Goal: Task Accomplishment & Management: Complete application form

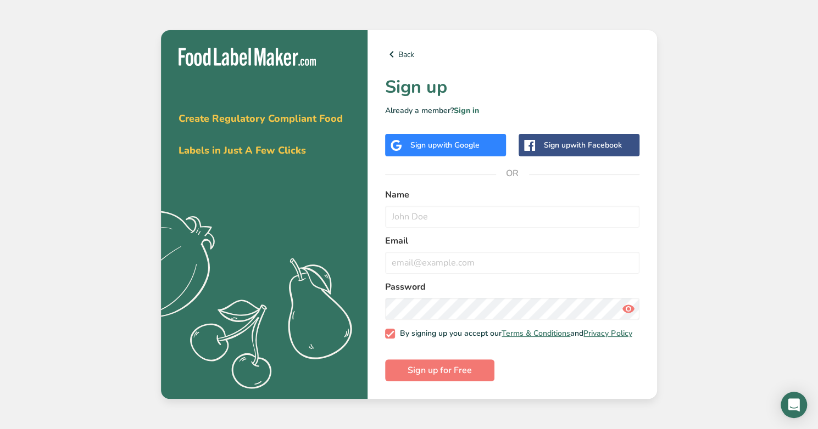
click at [462, 140] on span "with Google" at bounding box center [458, 145] width 43 height 10
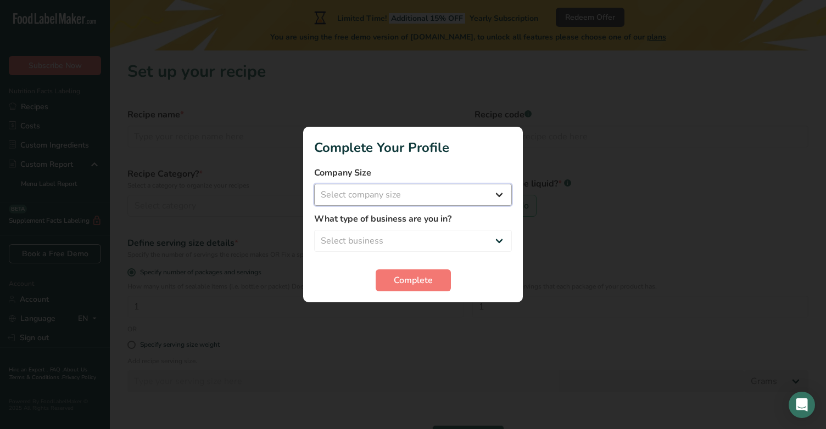
click at [416, 192] on select "Select company size Fewer than 10 Employees 10 to 50 Employees 51 to 500 Employ…" at bounding box center [413, 195] width 198 height 22
select select "1"
click at [314, 184] on select "Select company size Fewer than 10 Employees 10 to 50 Employees 51 to 500 Employ…" at bounding box center [413, 195] width 198 height 22
click at [420, 239] on select "Select business Packaged Food Manufacturer Restaurant & Cafe Bakery Meal Plans …" at bounding box center [413, 241] width 198 height 22
select select "2"
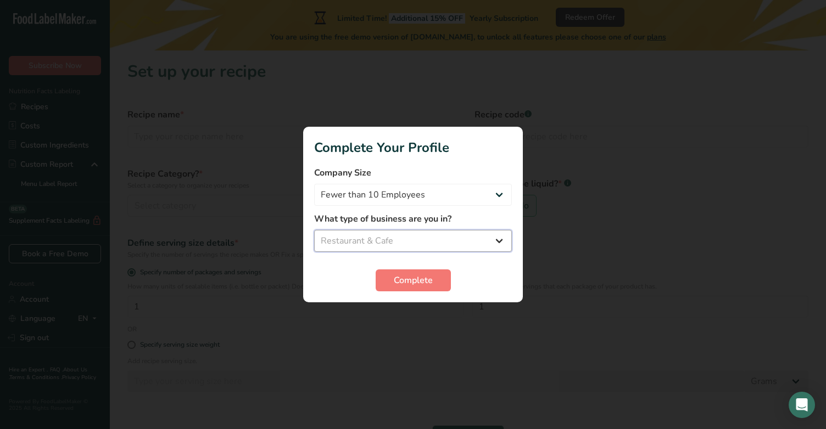
click at [314, 230] on select "Select business Packaged Food Manufacturer Restaurant & Cafe Bakery Meal Plans …" at bounding box center [413, 241] width 198 height 22
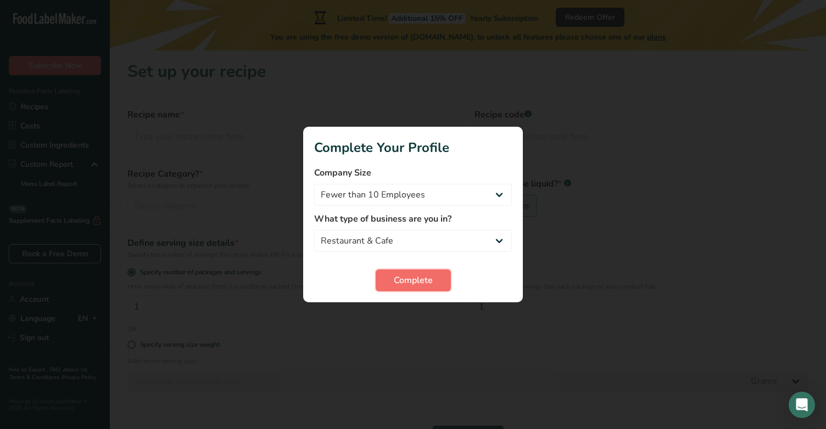
click at [414, 278] on span "Complete" at bounding box center [413, 280] width 39 height 13
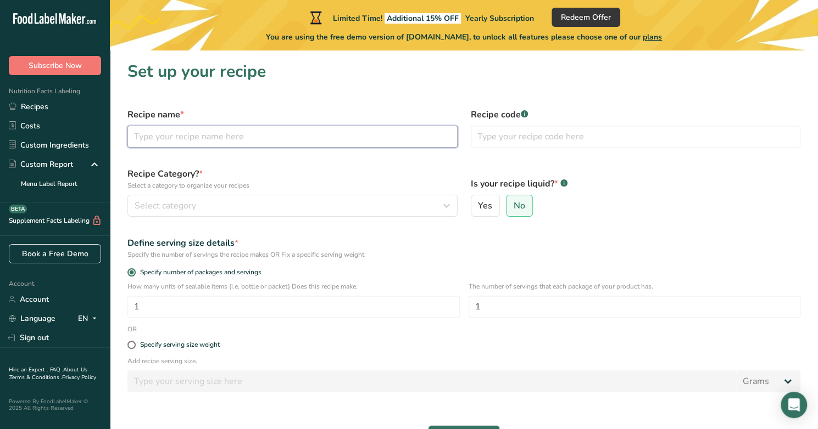
click at [340, 134] on input "text" at bounding box center [292, 137] width 330 height 22
type input "[US_STATE] Roll"
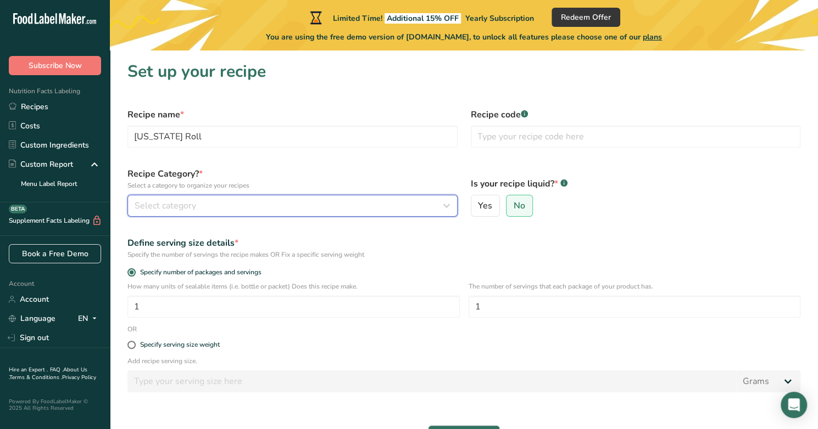
click at [331, 213] on button "Select category" at bounding box center [292, 206] width 330 height 22
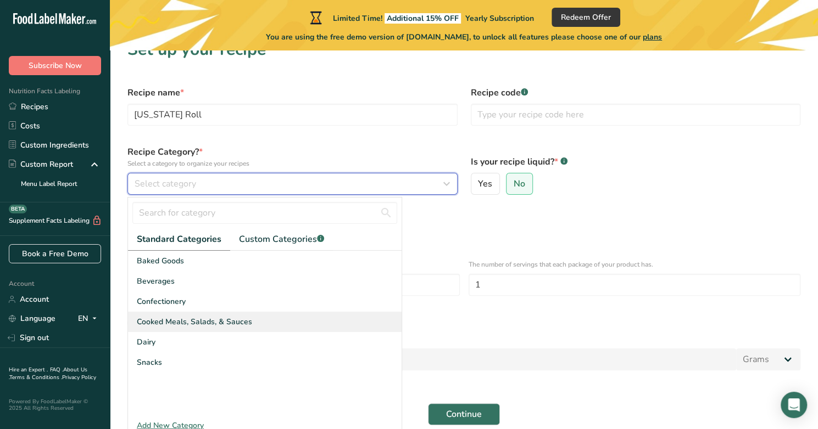
scroll to position [44, 0]
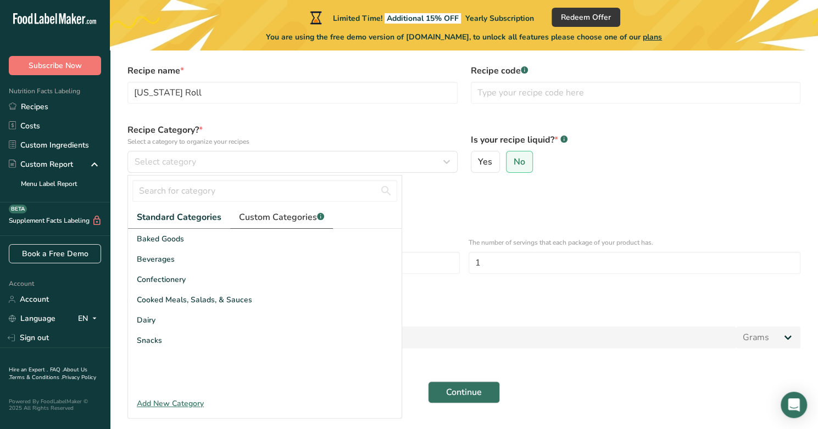
click at [301, 216] on span "Custom Categories .a-a{fill:#347362;}.b-a{fill:#fff;}" at bounding box center [281, 217] width 85 height 13
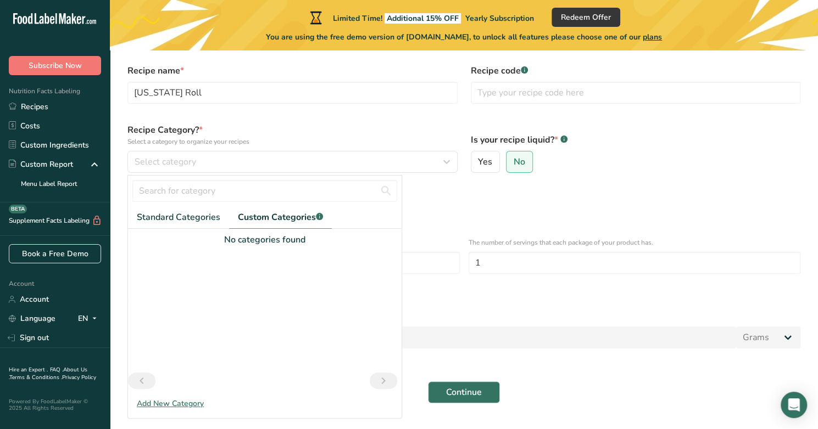
click at [164, 400] on div "Add New Category" at bounding box center [264, 404] width 273 height 12
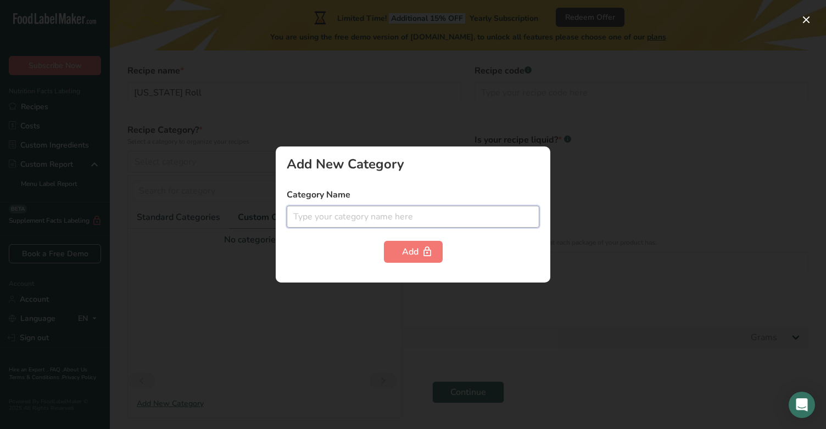
click at [370, 217] on input "text" at bounding box center [413, 217] width 253 height 22
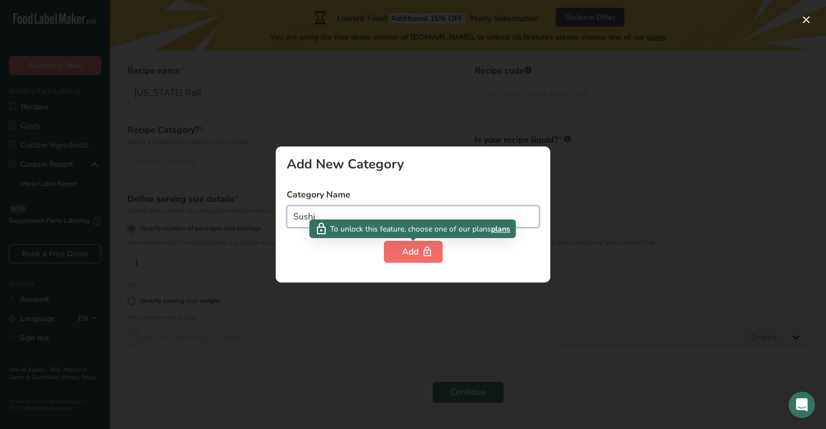
type input "Sushi"
click at [414, 256] on div "Add" at bounding box center [413, 251] width 23 height 13
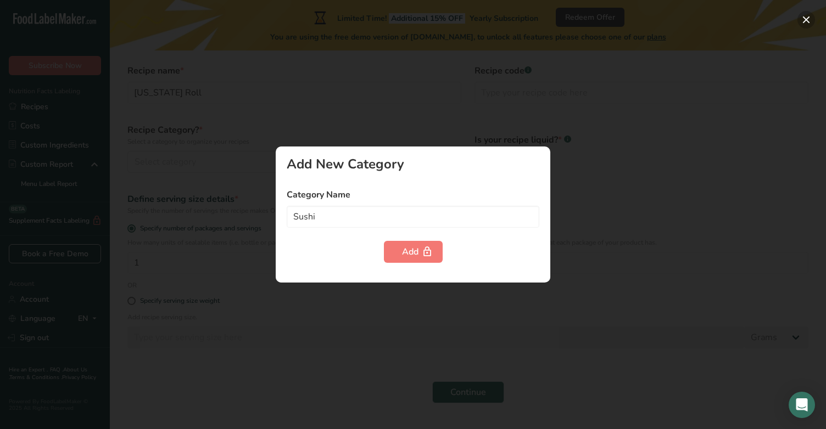
click at [809, 18] on button "button" at bounding box center [806, 20] width 18 height 18
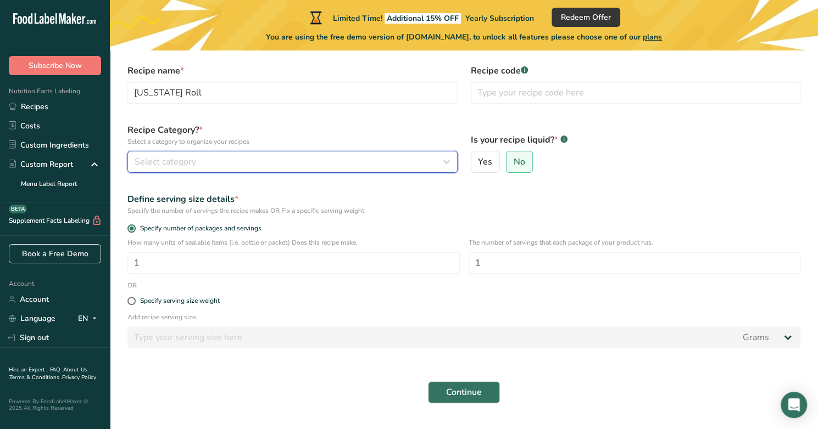
click at [293, 165] on div "Select category" at bounding box center [289, 161] width 309 height 13
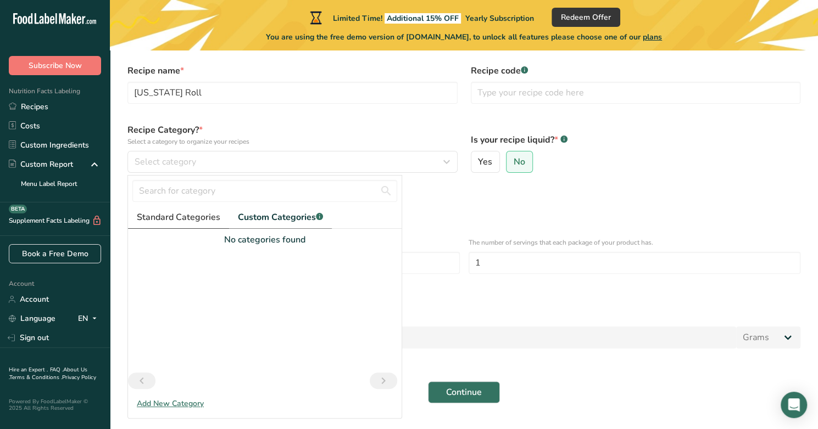
click at [182, 214] on span "Standard Categories" at bounding box center [178, 217] width 83 height 13
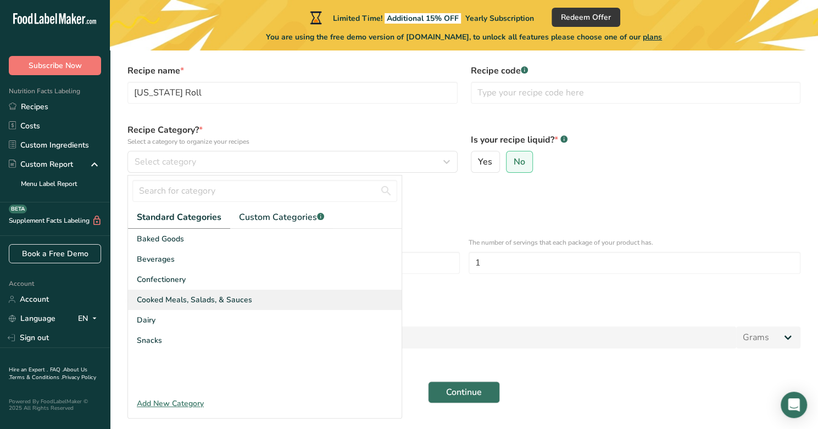
click at [210, 296] on span "Cooked Meals, Salads, & Sauces" at bounding box center [194, 300] width 115 height 12
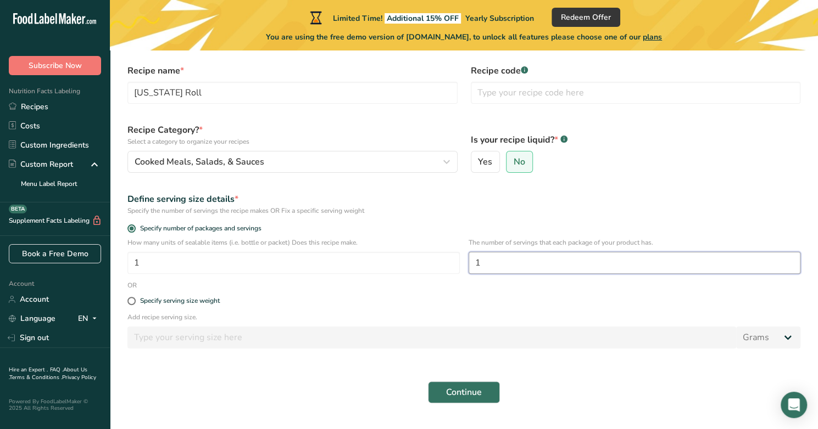
click at [508, 261] on input "1" at bounding box center [634, 263] width 332 height 22
click at [208, 301] on div "Specify serving size weight" at bounding box center [180, 301] width 80 height 8
click at [135, 301] on input "Specify serving size weight" at bounding box center [130, 301] width 7 height 7
radio input "true"
radio input "false"
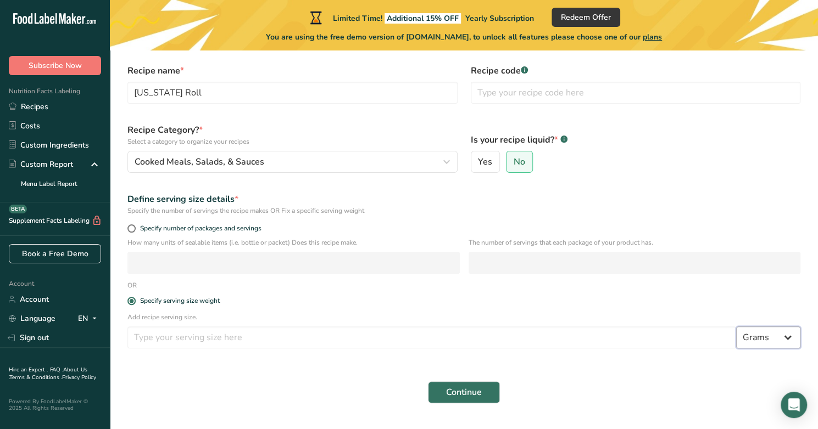
click at [784, 333] on select "Grams kg mg mcg lb oz l mL fl oz tbsp tsp cup qt gallon" at bounding box center [768, 338] width 64 height 22
click at [736, 327] on select "Grams kg mg mcg lb oz l mL fl oz tbsp tsp cup qt gallon" at bounding box center [768, 338] width 64 height 22
click at [780, 338] on select "Grams kg mg mcg lb oz l mL fl oz tbsp tsp cup qt gallon" at bounding box center [768, 338] width 64 height 22
select select "5"
click at [736, 327] on select "Grams kg mg mcg lb oz l mL fl oz tbsp tsp cup qt gallon" at bounding box center [768, 338] width 64 height 22
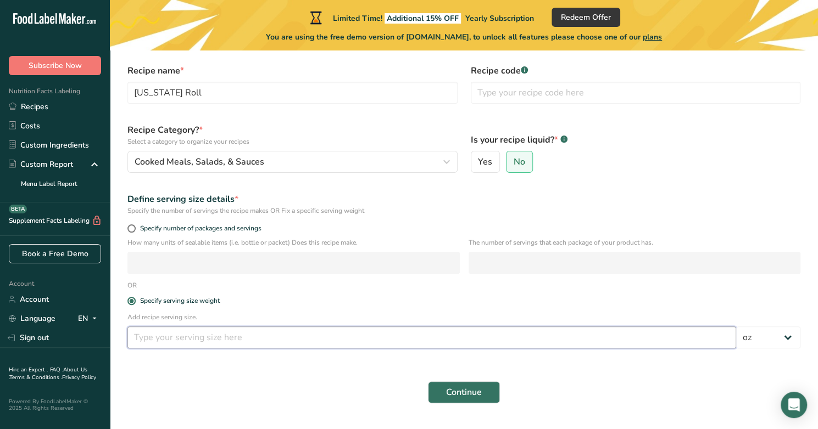
click at [250, 336] on input "number" at bounding box center [431, 338] width 608 height 22
type input "7"
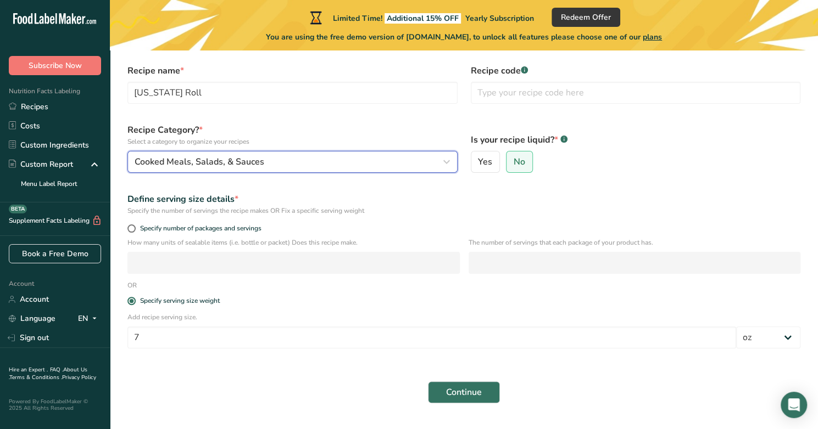
click at [447, 160] on icon "button" at bounding box center [446, 162] width 13 height 20
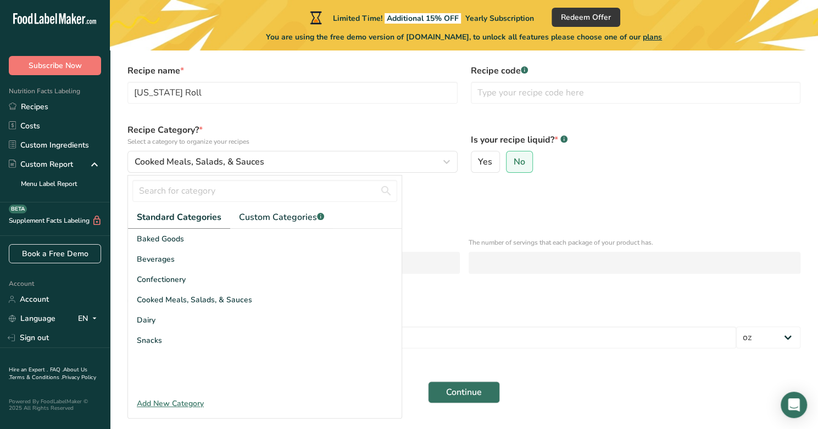
click at [461, 116] on form "Recipe name * [US_STATE] Roll Recipe code .a-a{fill:#347362;}.b-a{fill:#fff;} R…" at bounding box center [464, 234] width 686 height 353
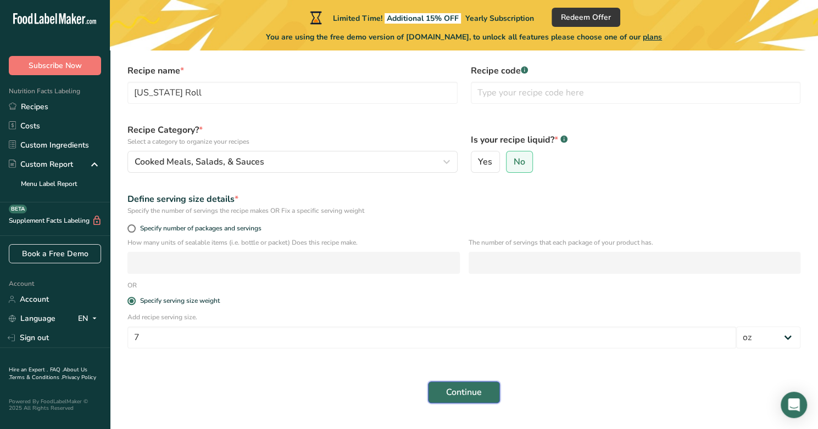
click at [462, 395] on span "Continue" at bounding box center [464, 392] width 36 height 13
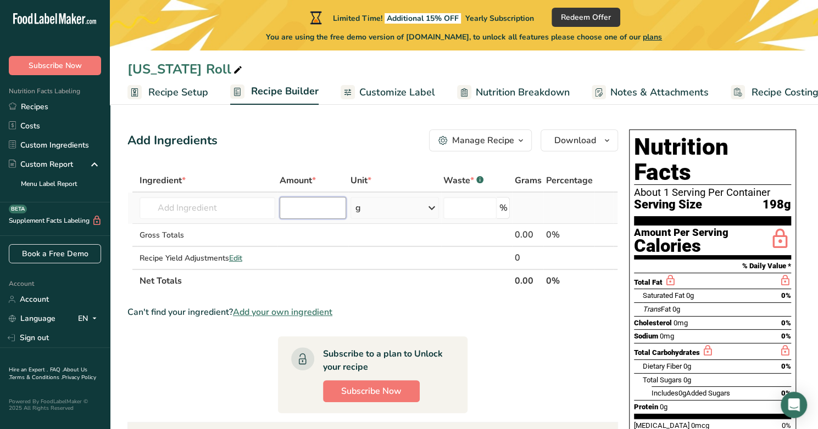
click at [310, 199] on input "number" at bounding box center [313, 208] width 66 height 22
click at [231, 205] on input "text" at bounding box center [207, 208] width 136 height 22
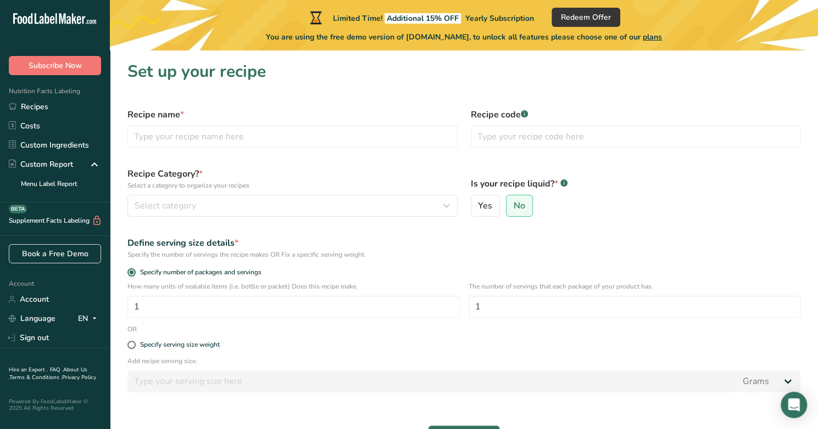
scroll to position [44, 0]
